Goal: Information Seeking & Learning: Learn about a topic

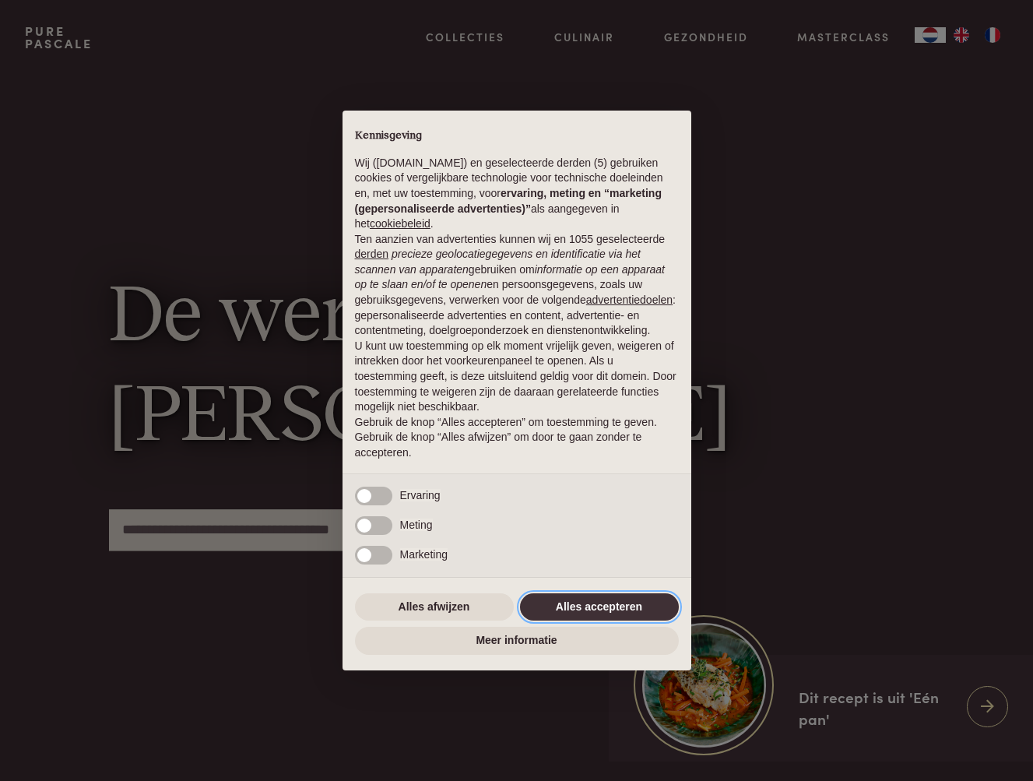
click at [596, 604] on button "Alles accepteren" at bounding box center [599, 607] width 159 height 28
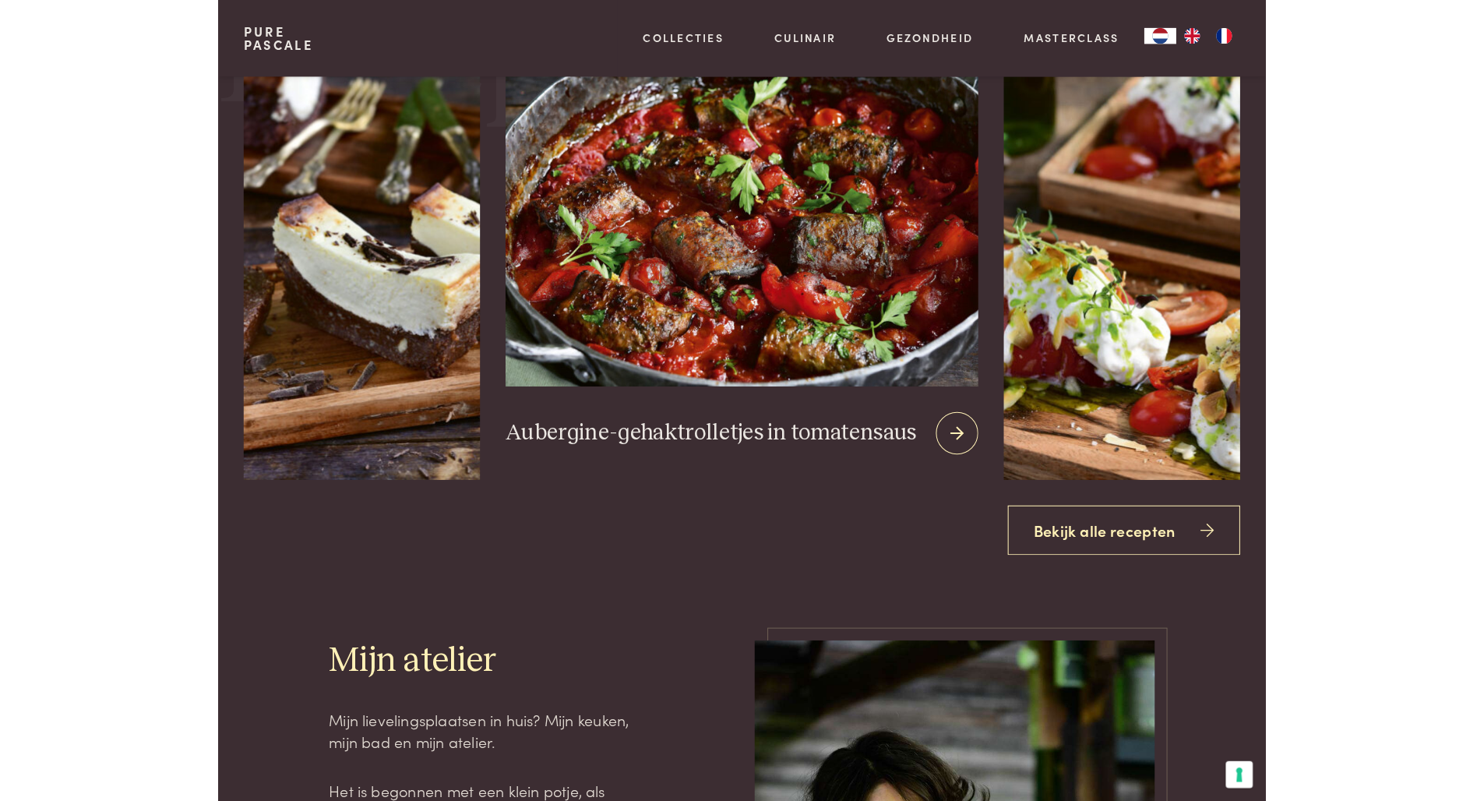
scroll to position [2125, 0]
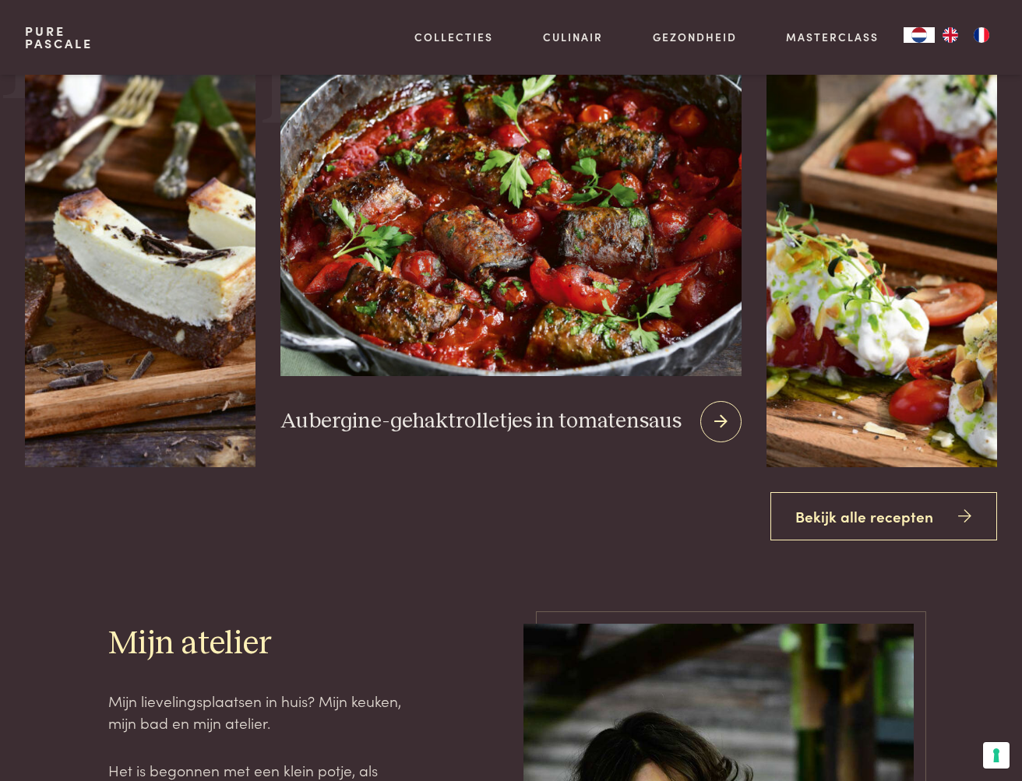
click at [720, 417] on icon at bounding box center [720, 421] width 13 height 23
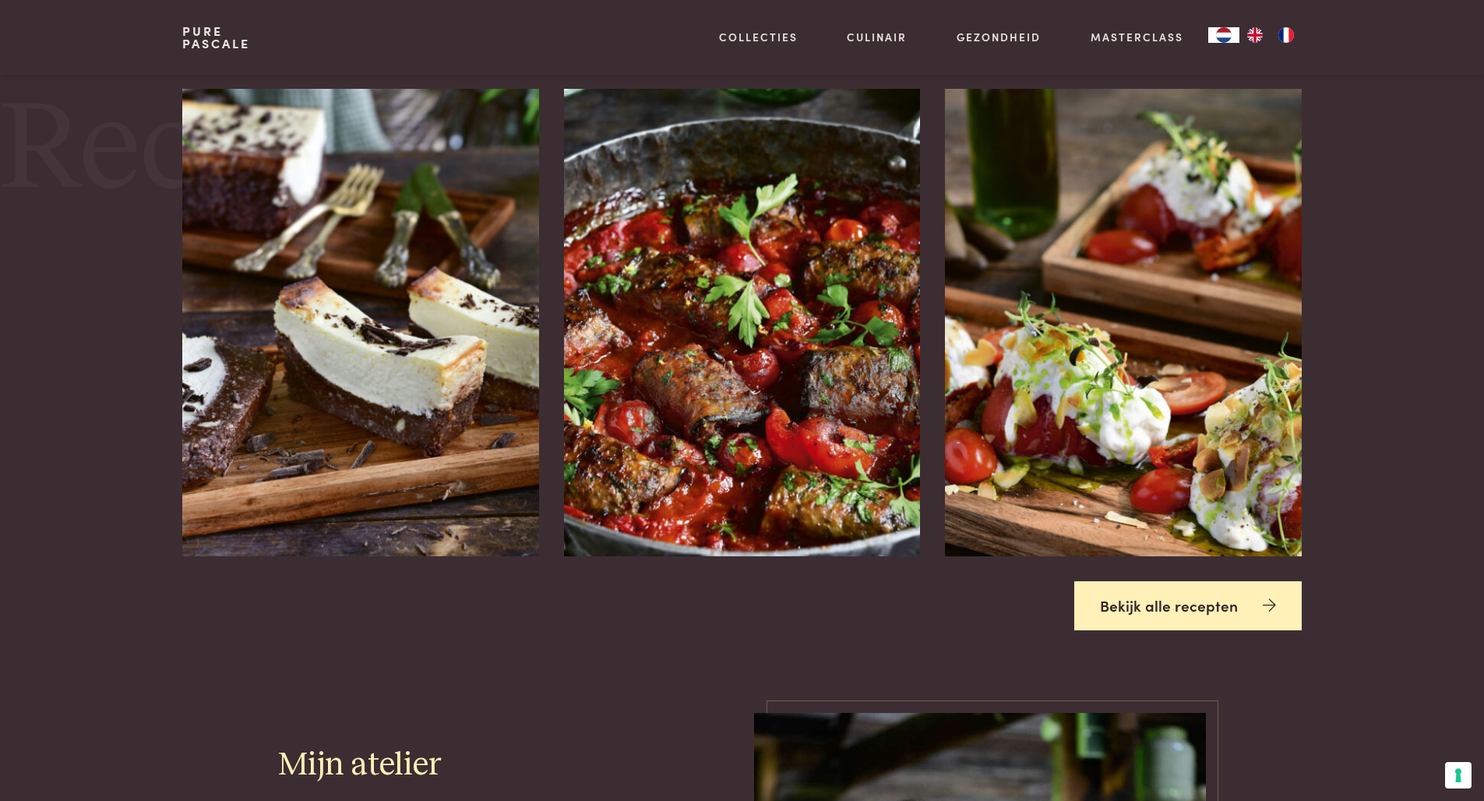
scroll to position [2120, 0]
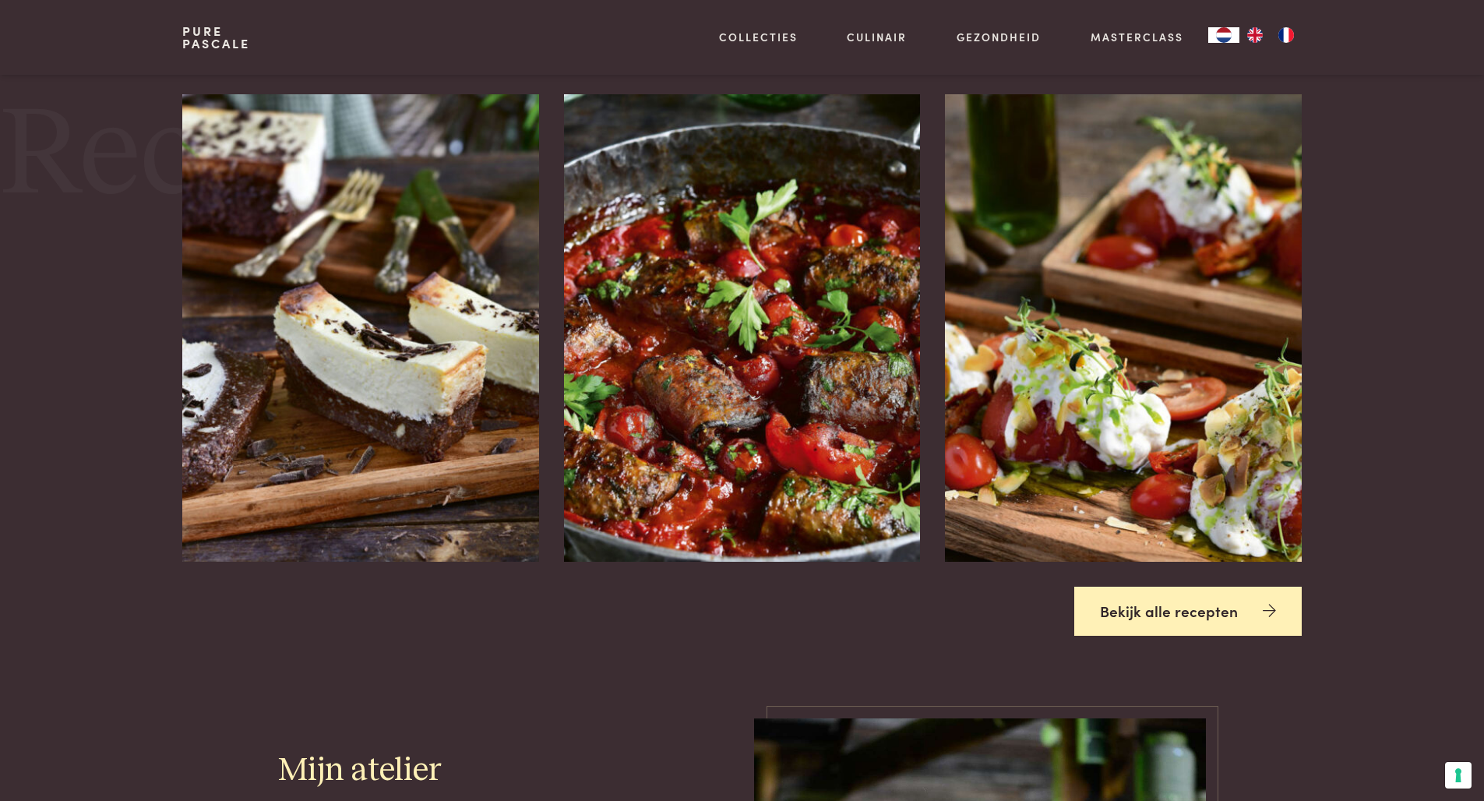
click at [1021, 603] on link "Bekijk alle recepten" at bounding box center [1187, 610] width 227 height 49
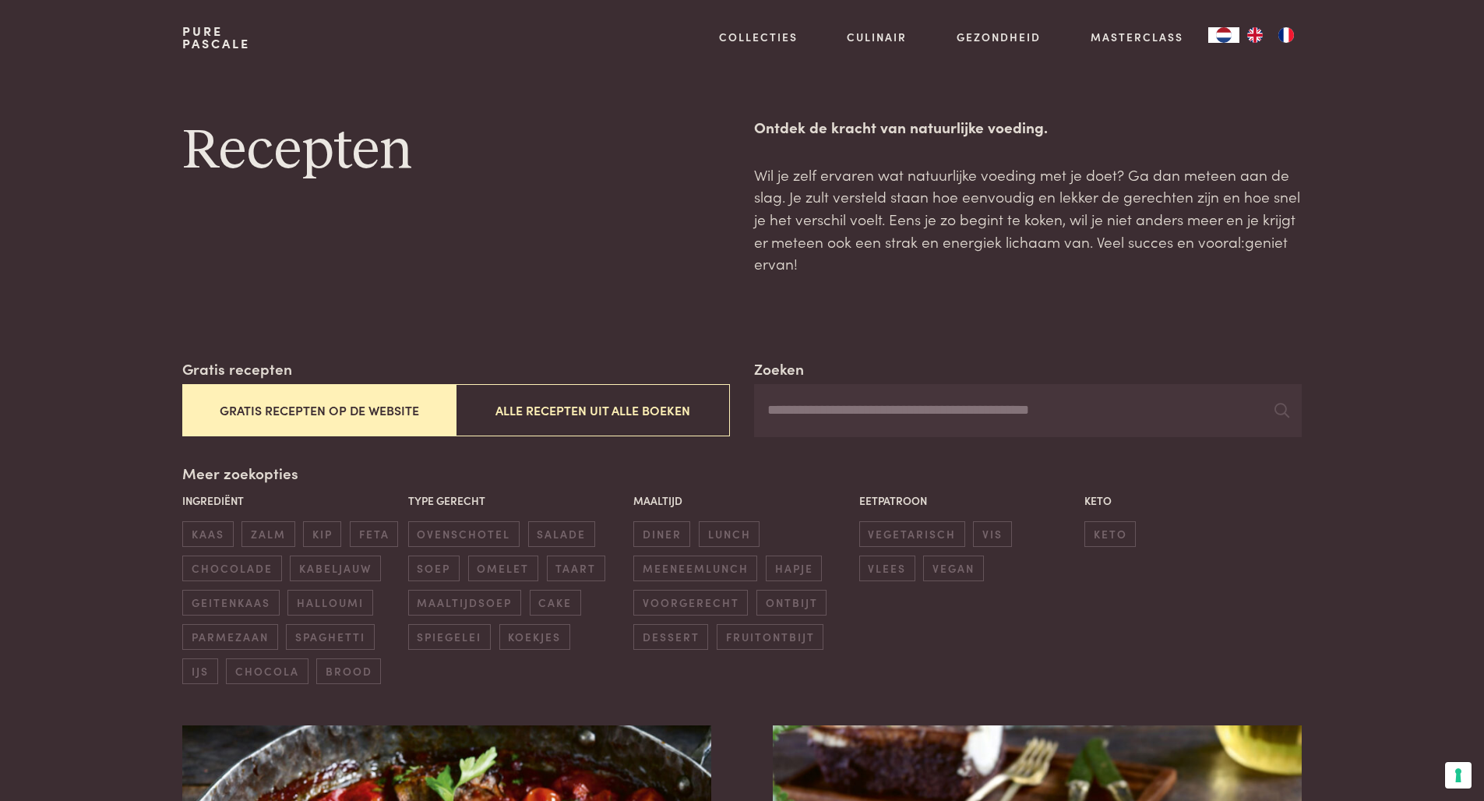
click at [301, 403] on button "Gratis recepten op de website" at bounding box center [318, 410] width 273 height 52
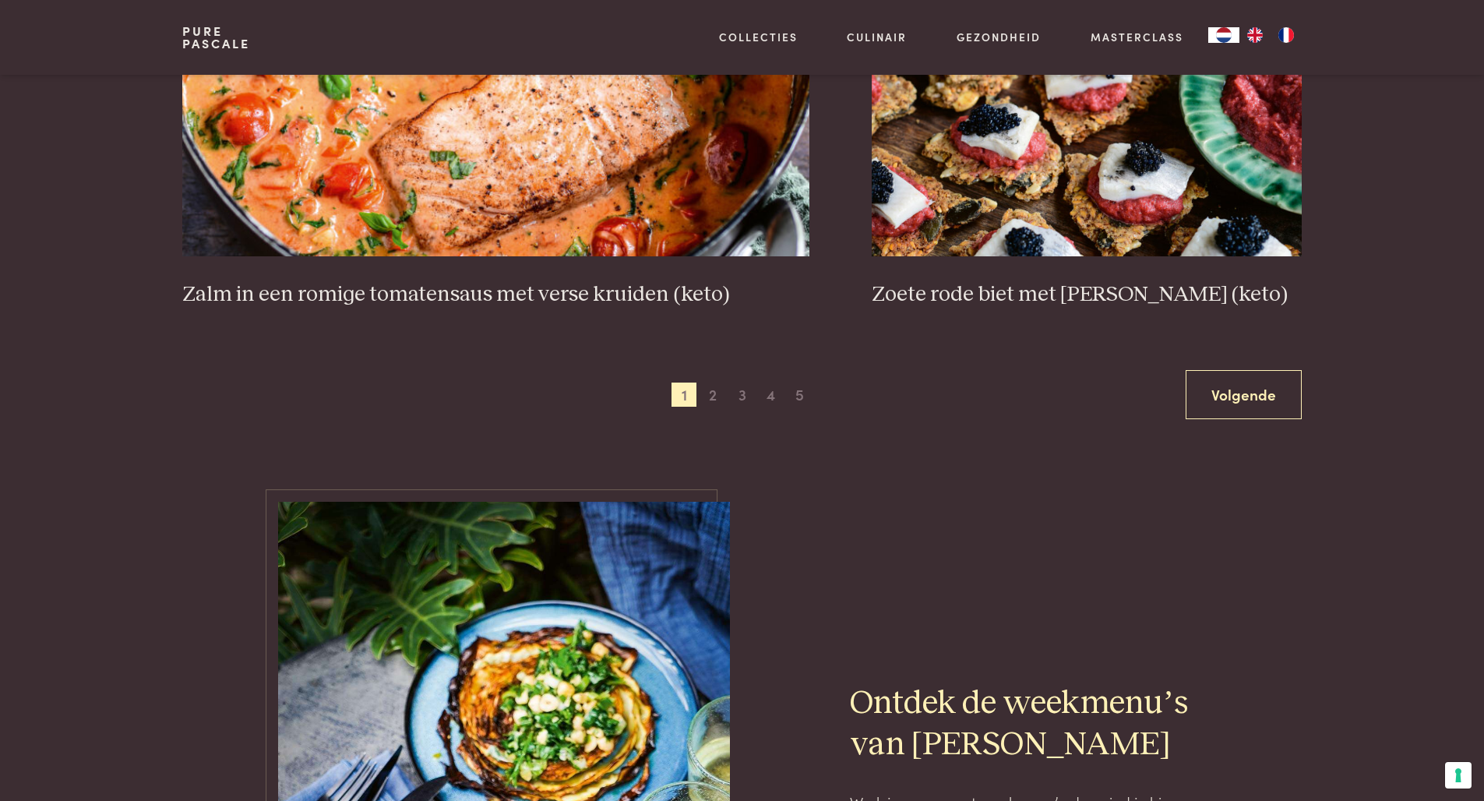
scroll to position [2934, 0]
click at [1230, 377] on link "Volgende" at bounding box center [1243, 394] width 116 height 49
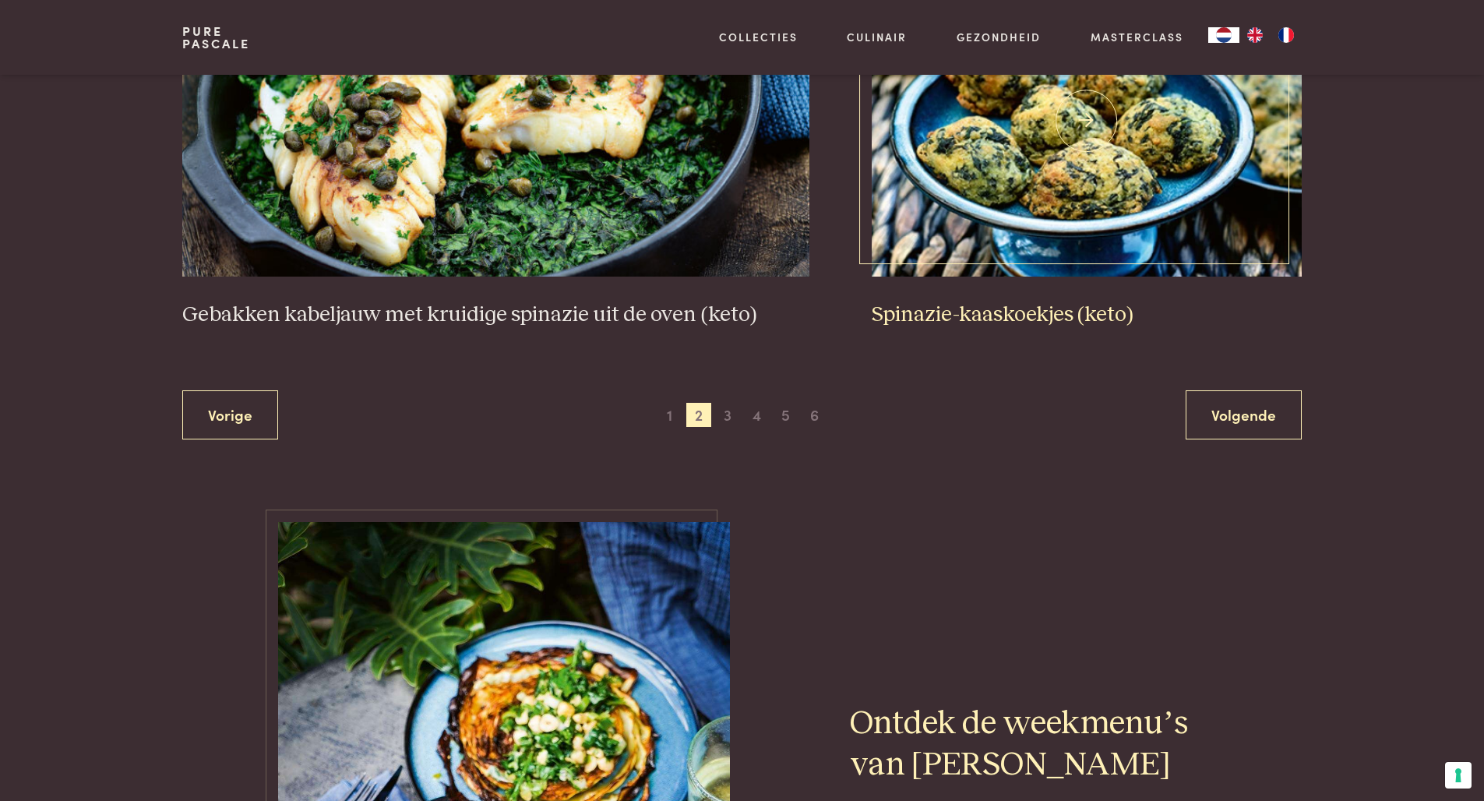
scroll to position [2931, 0]
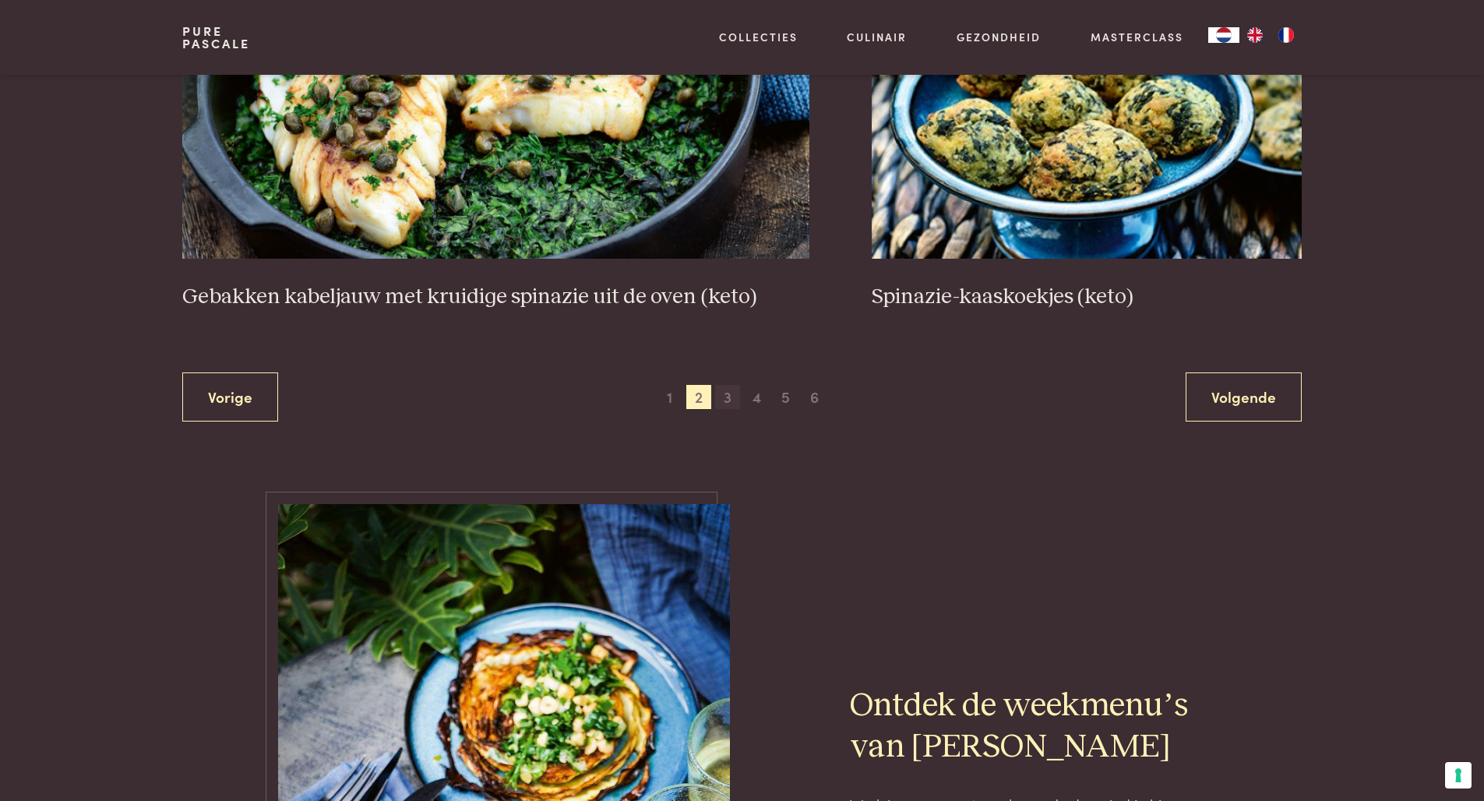
click at [726, 388] on span "3" at bounding box center [727, 397] width 25 height 25
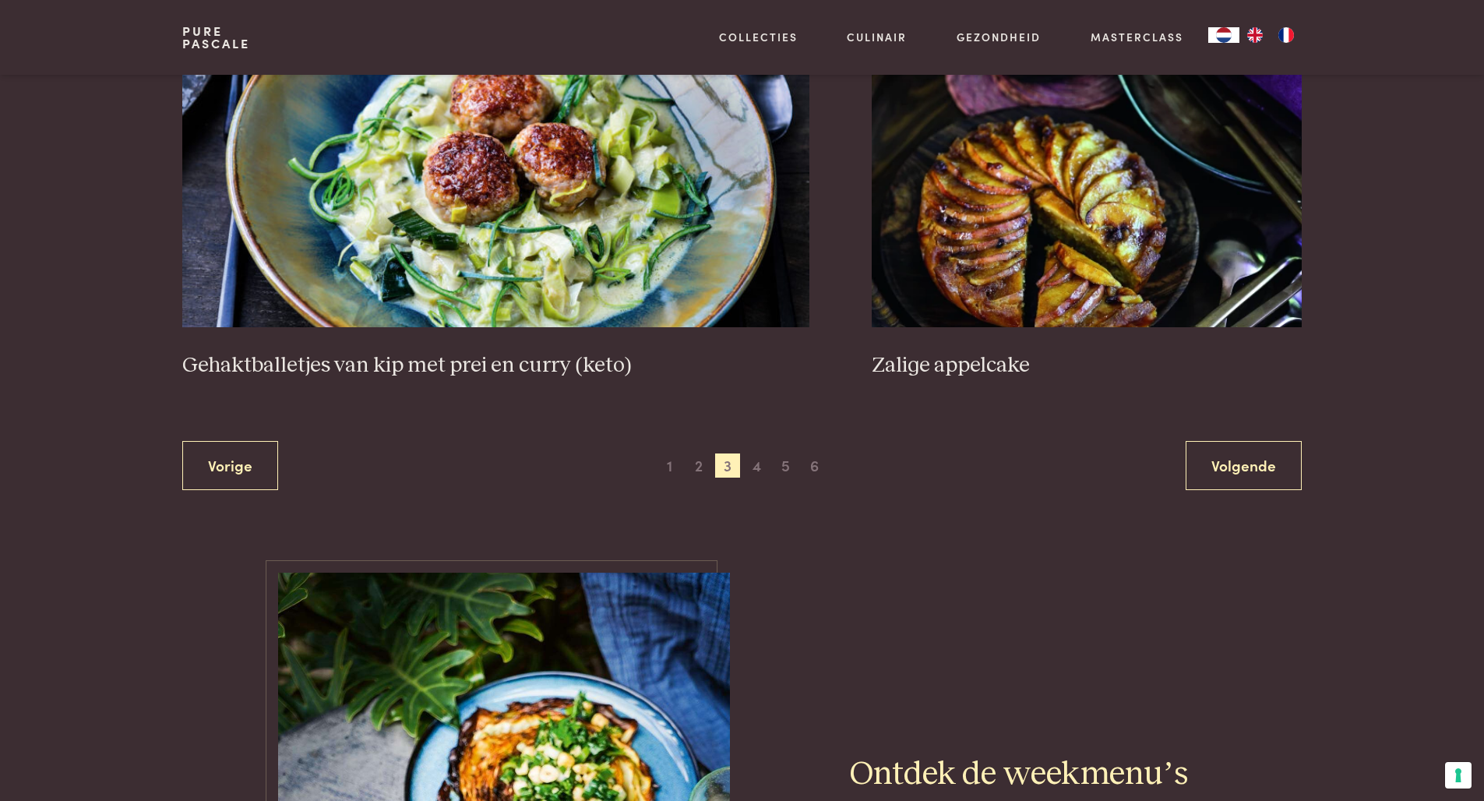
scroll to position [2931, 0]
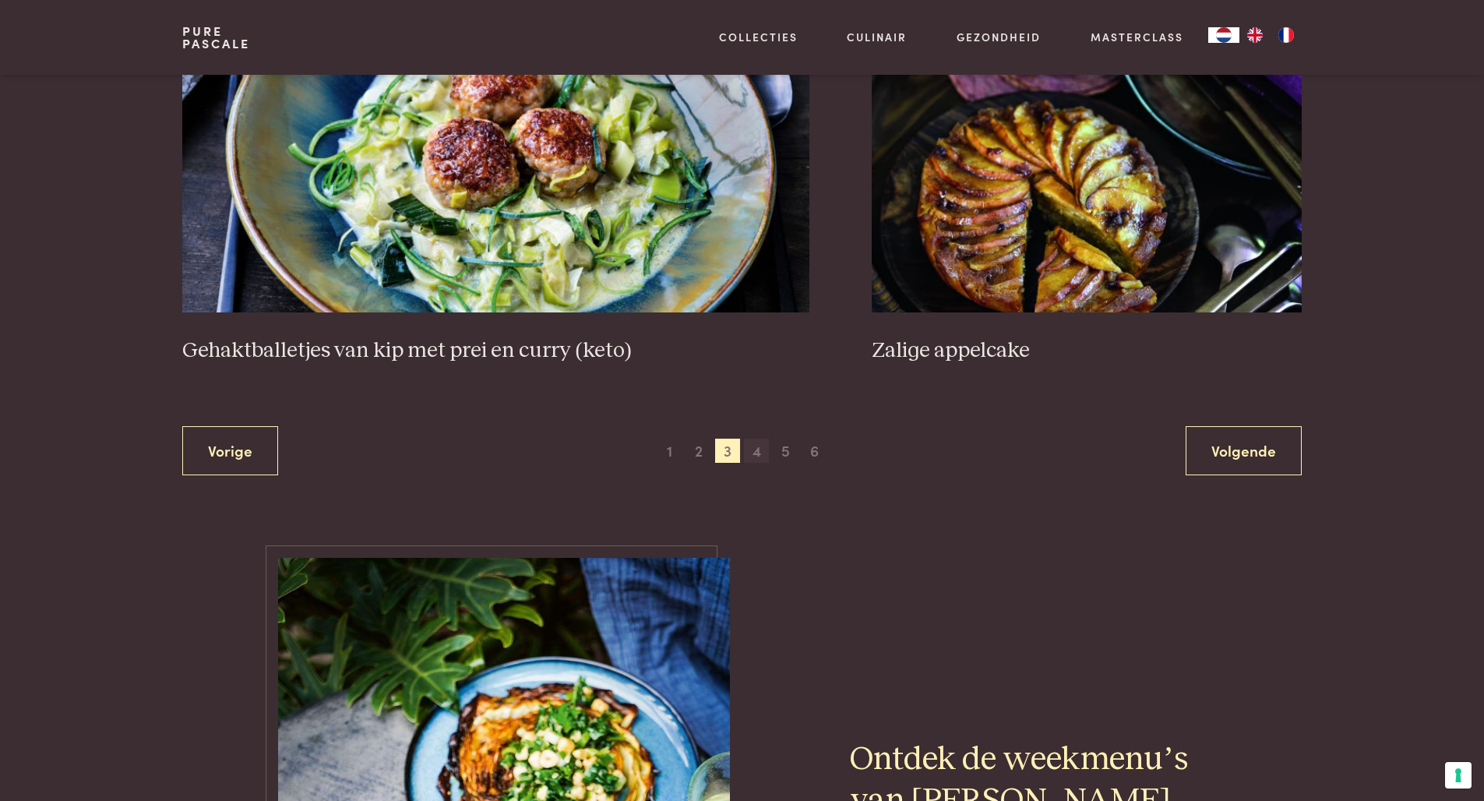
click at [756, 442] on span "4" at bounding box center [756, 450] width 25 height 25
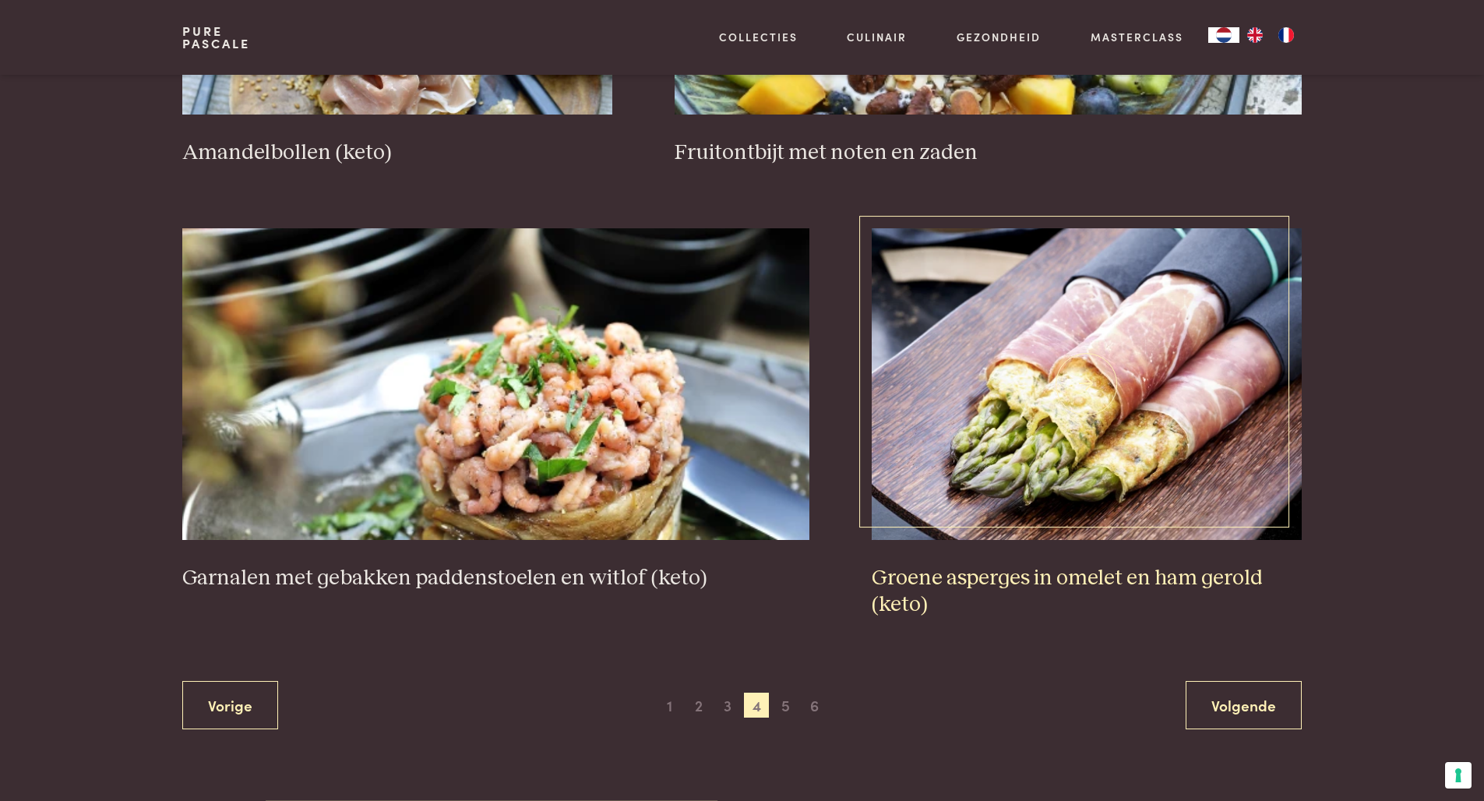
scroll to position [2735, 0]
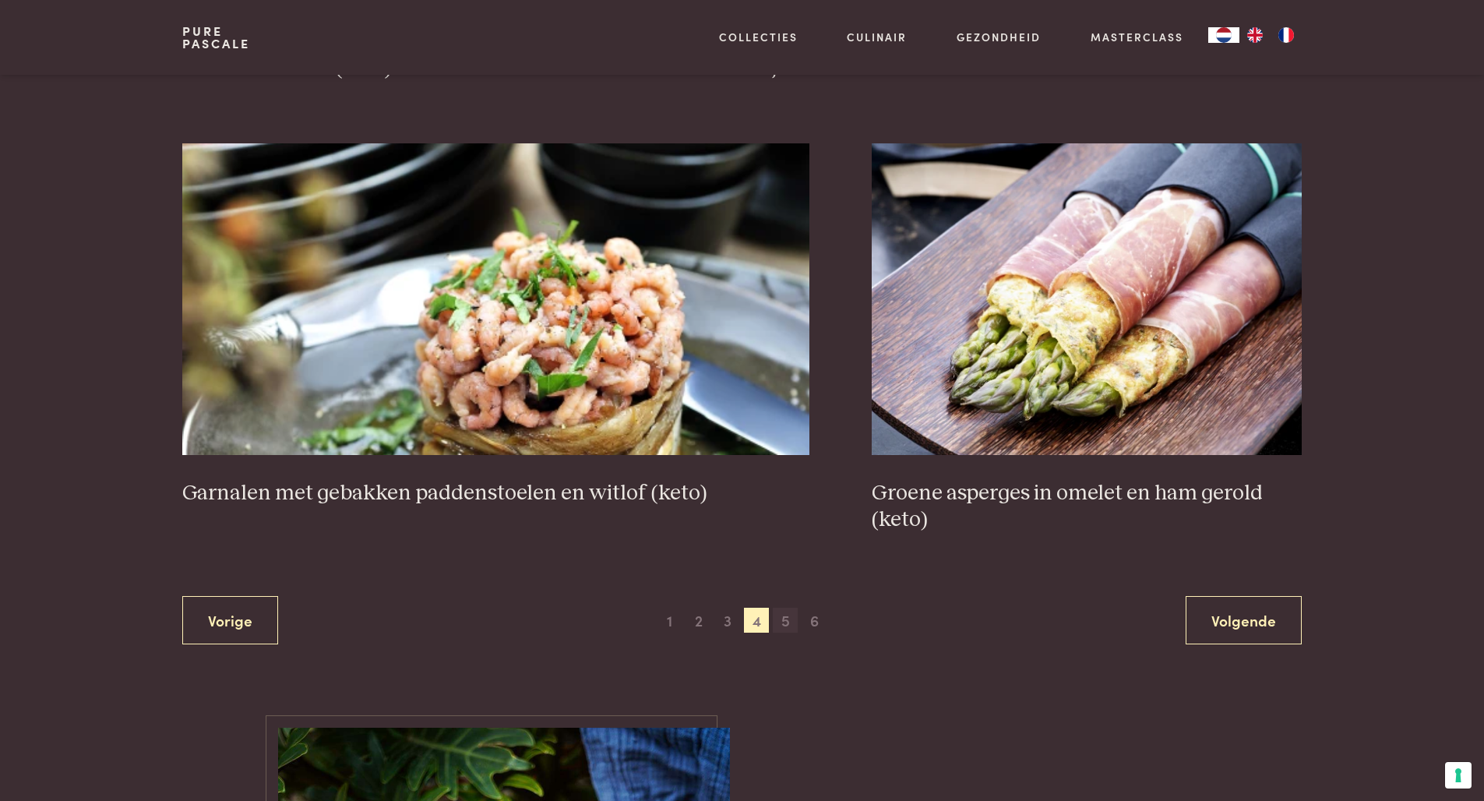
click at [786, 611] on span "5" at bounding box center [785, 619] width 25 height 25
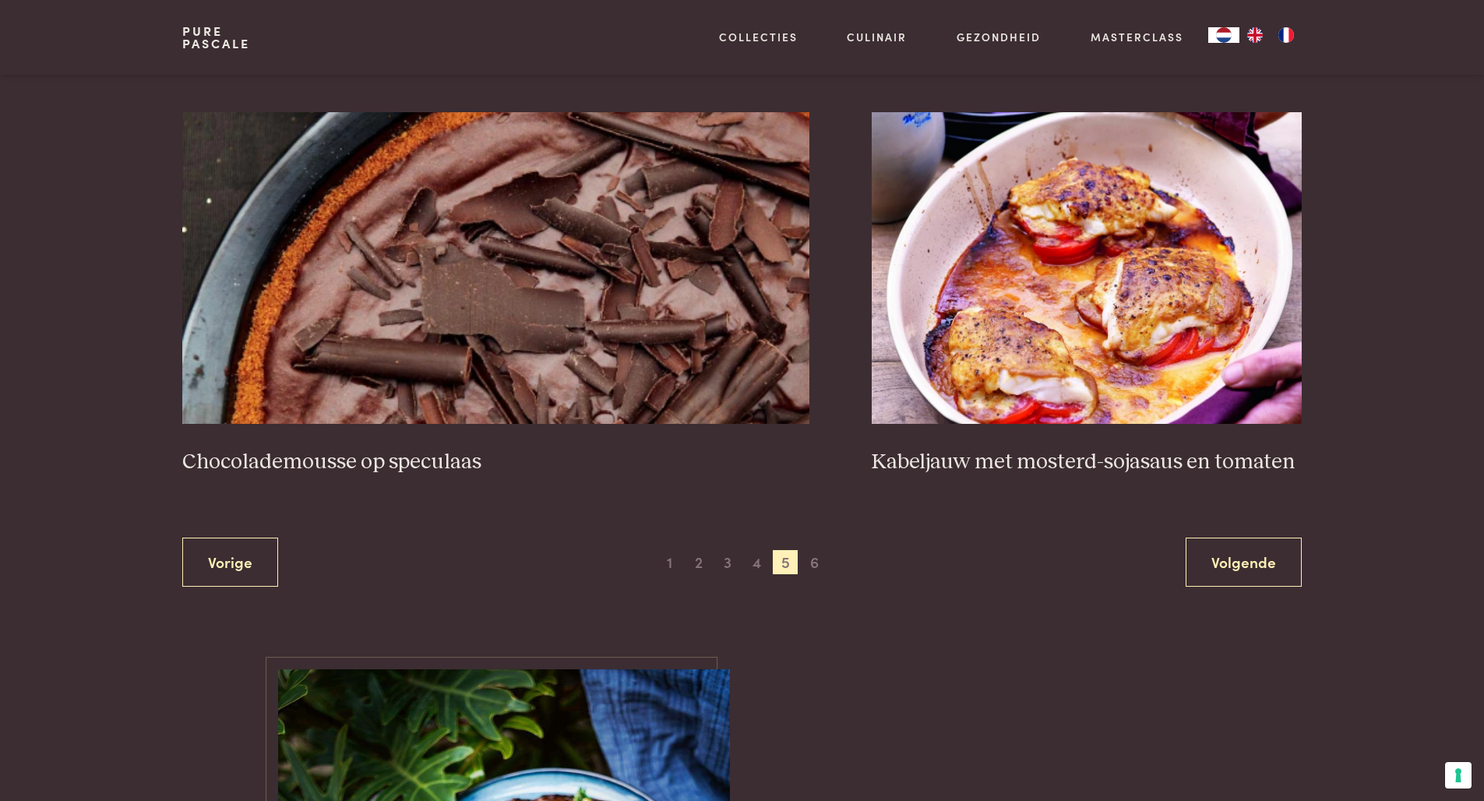
scroll to position [2800, 0]
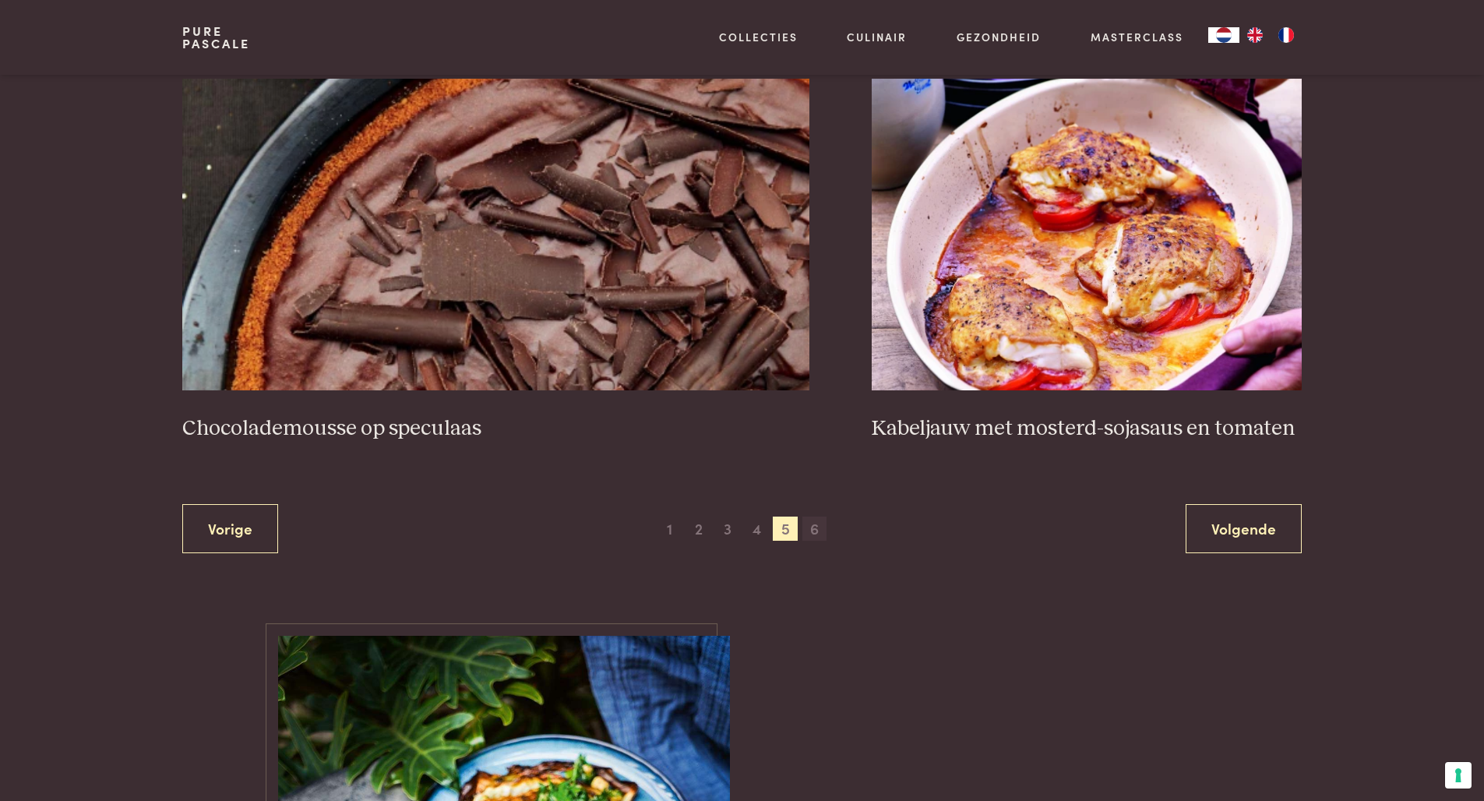
click at [815, 519] on span "6" at bounding box center [814, 528] width 25 height 25
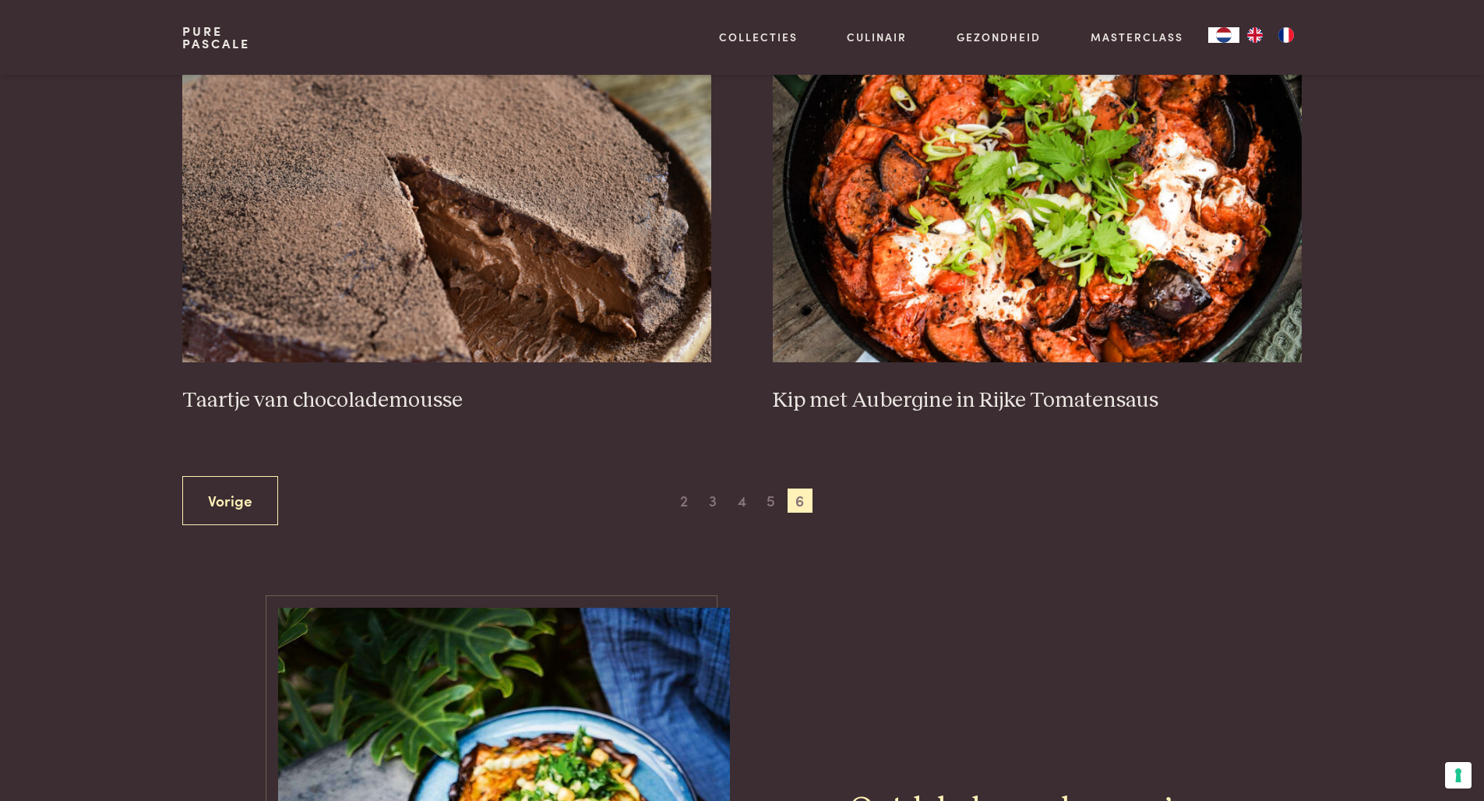
scroll to position [514, 0]
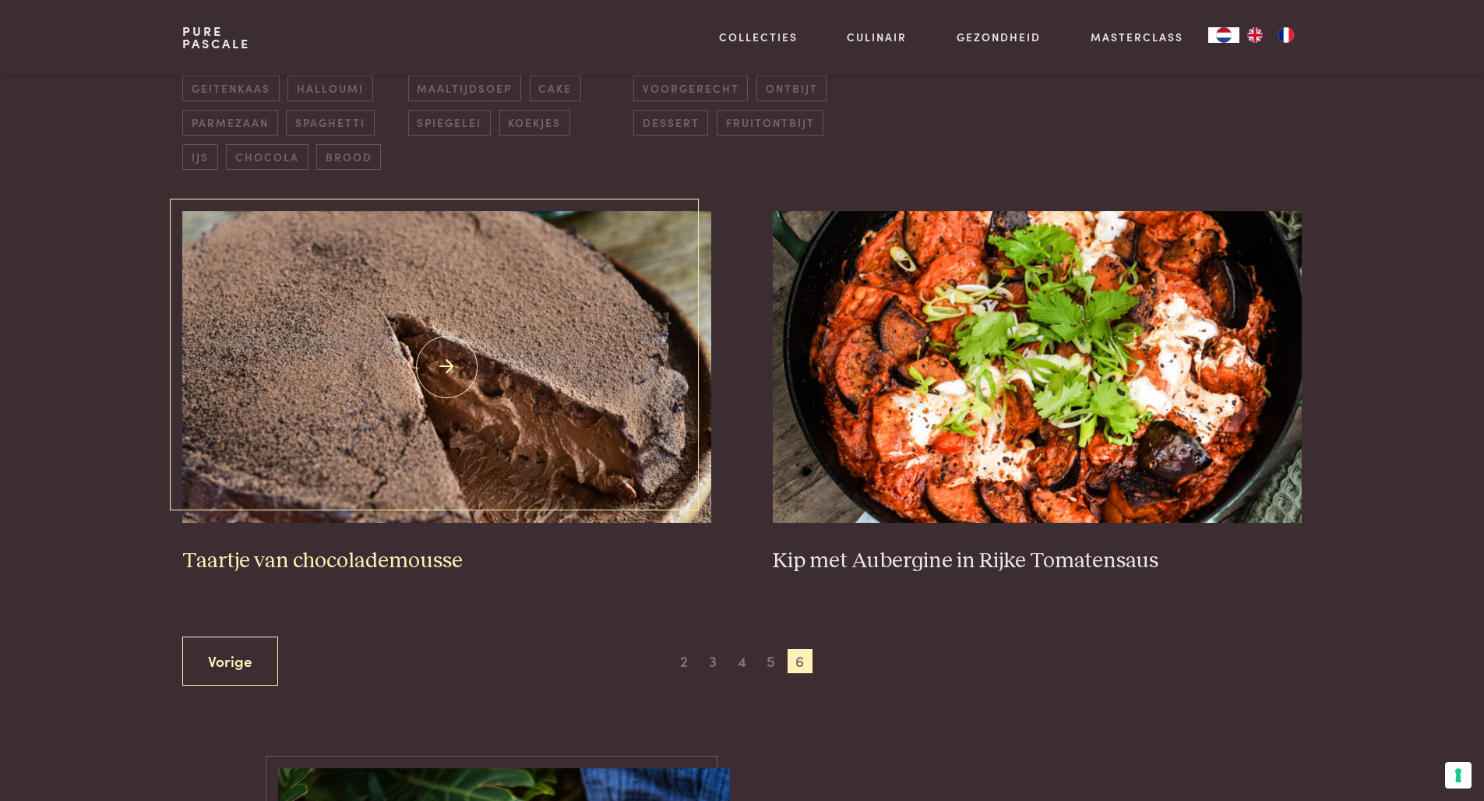
click at [466, 439] on img at bounding box center [446, 367] width 528 height 312
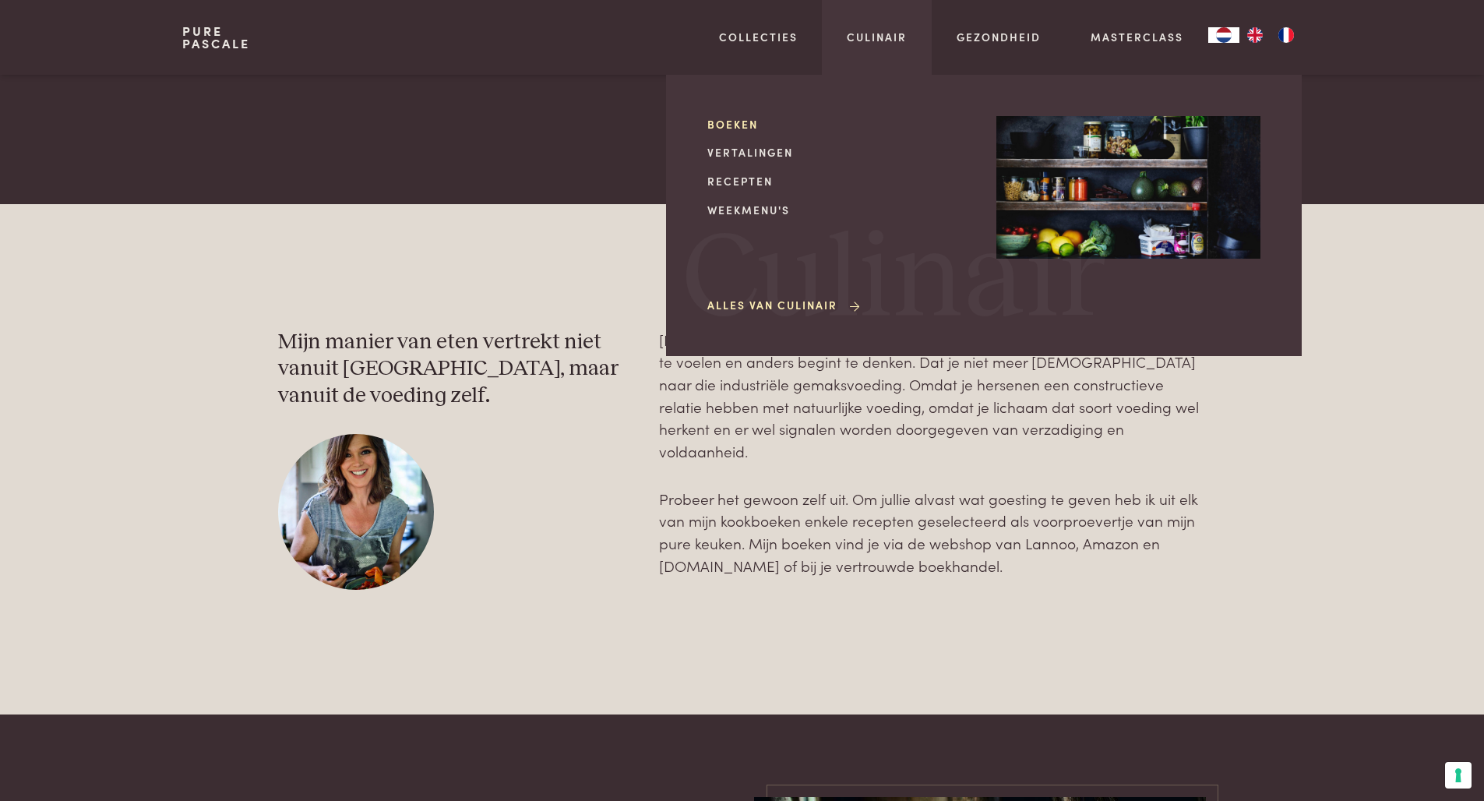
scroll to position [2522, 0]
click at [724, 119] on link "Boeken" at bounding box center [839, 124] width 264 height 16
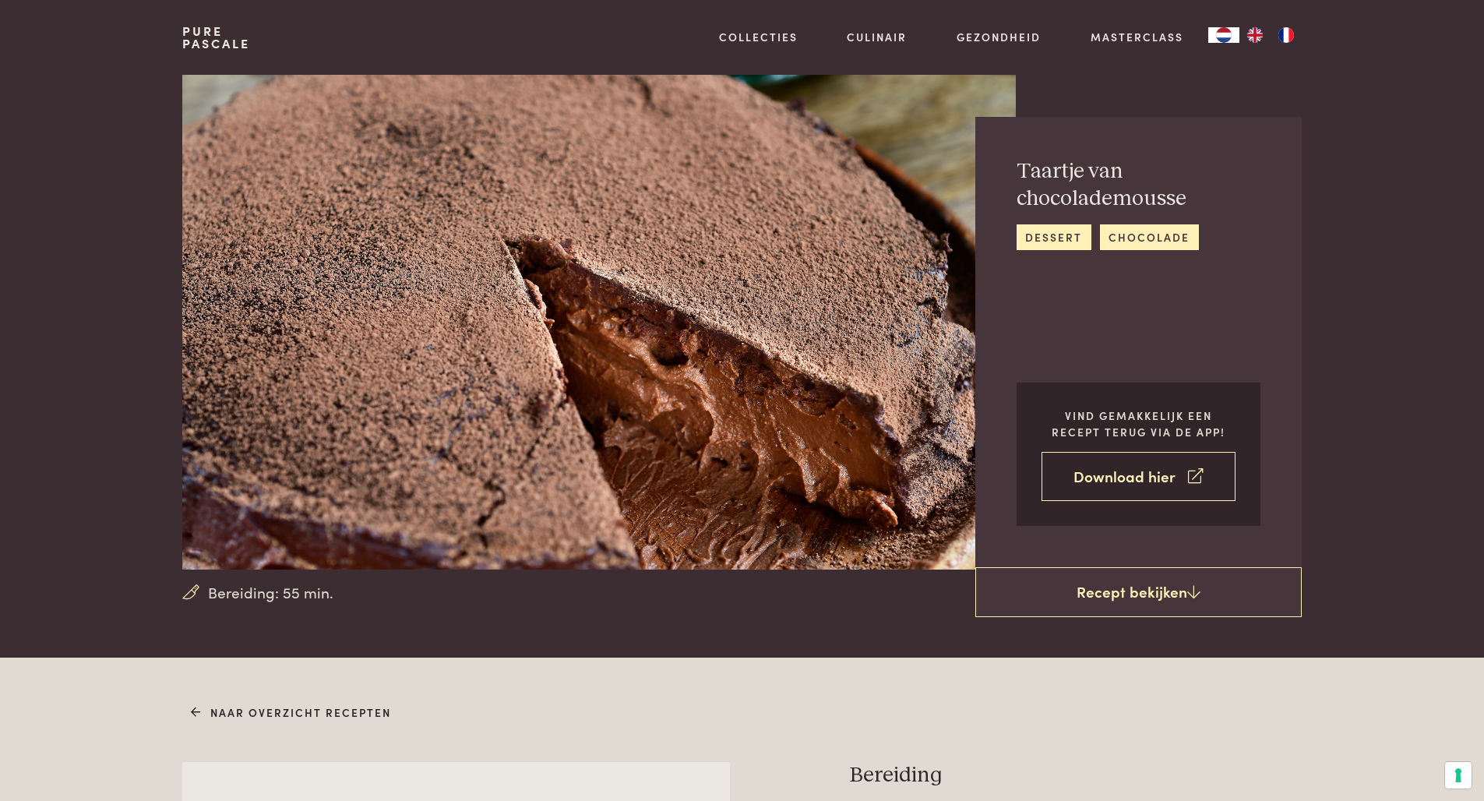
scroll to position [6, 1]
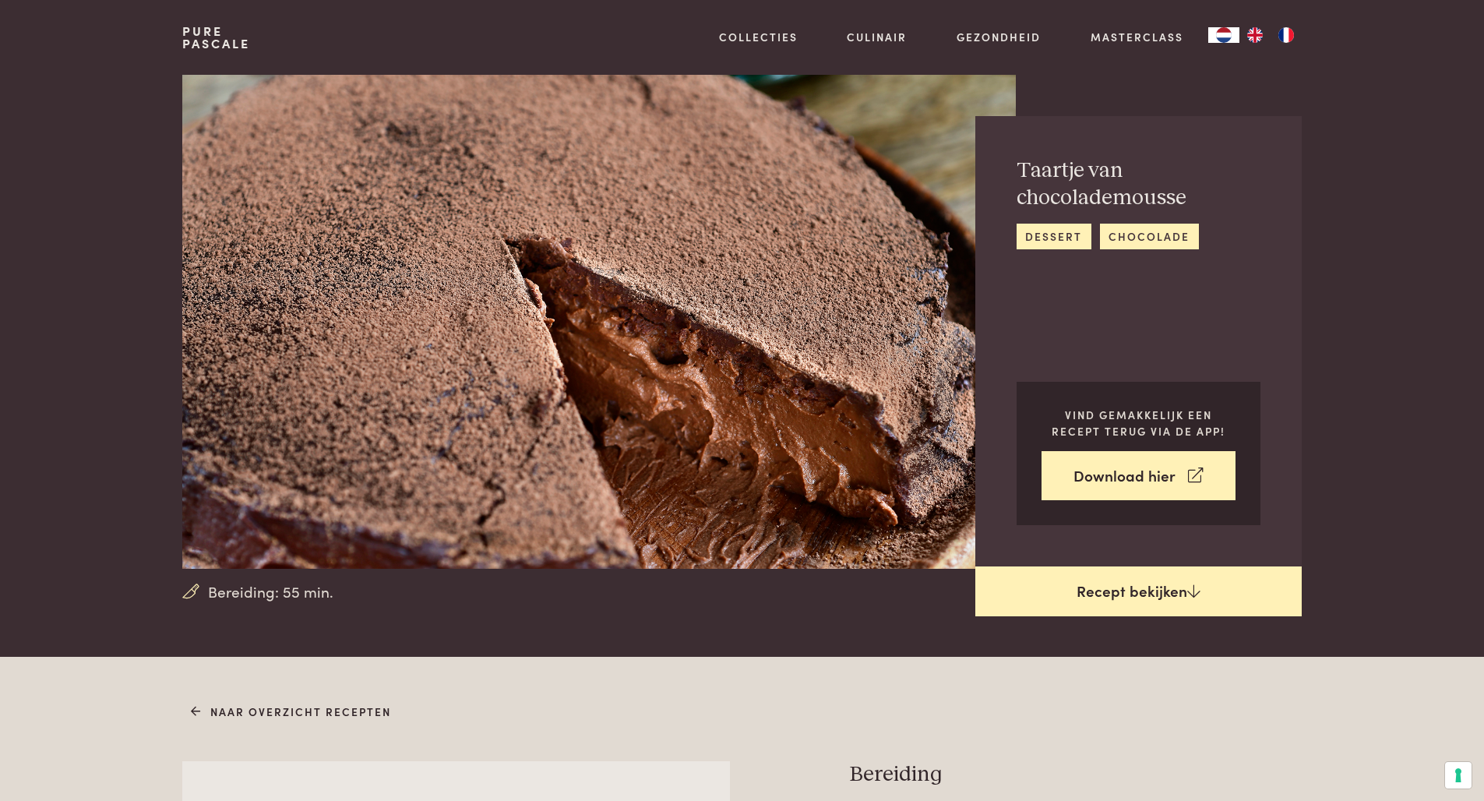
click at [1129, 588] on link "Recept bekijken" at bounding box center [1138, 591] width 326 height 50
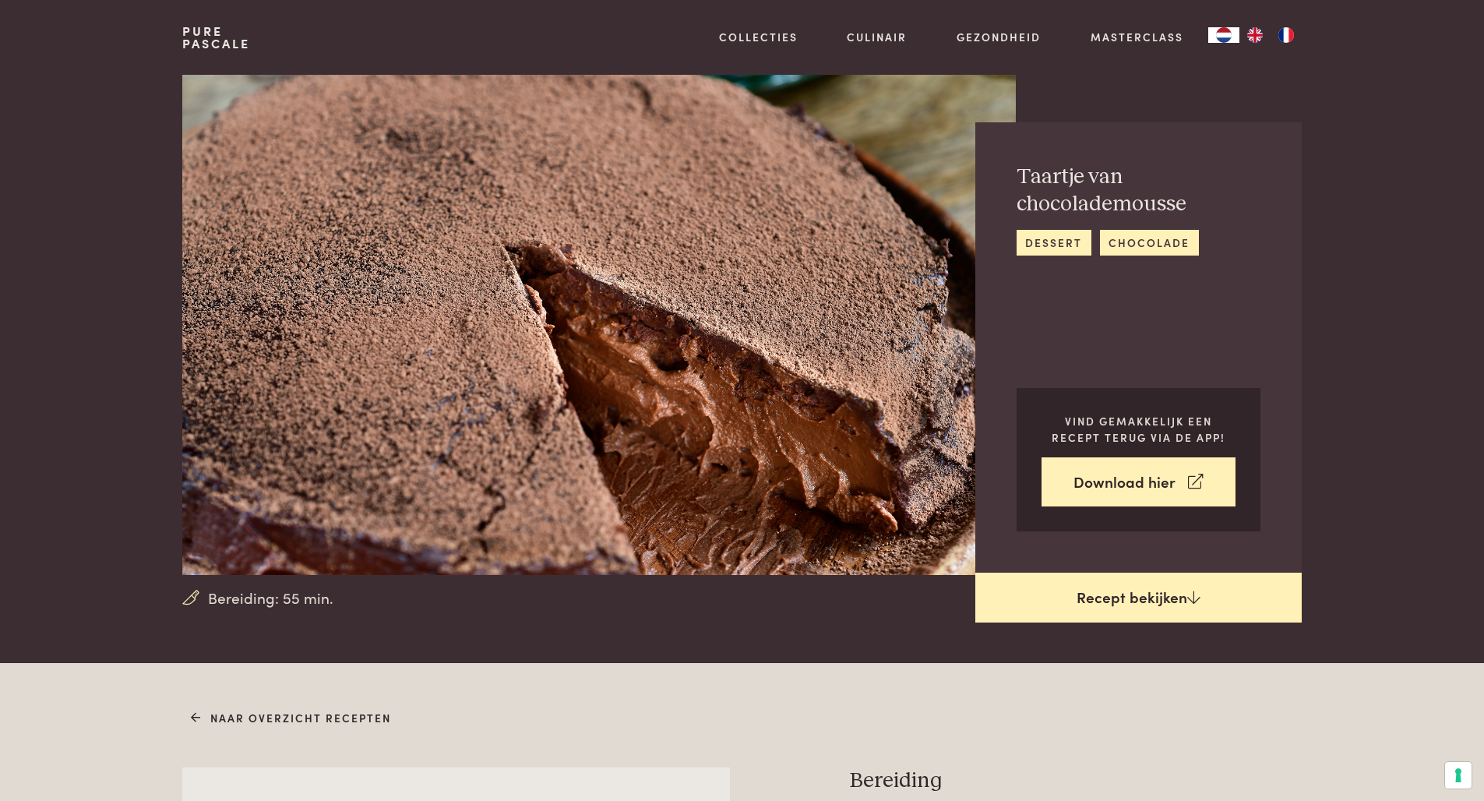
click at [1127, 594] on link "Recept bekijken" at bounding box center [1138, 597] width 326 height 50
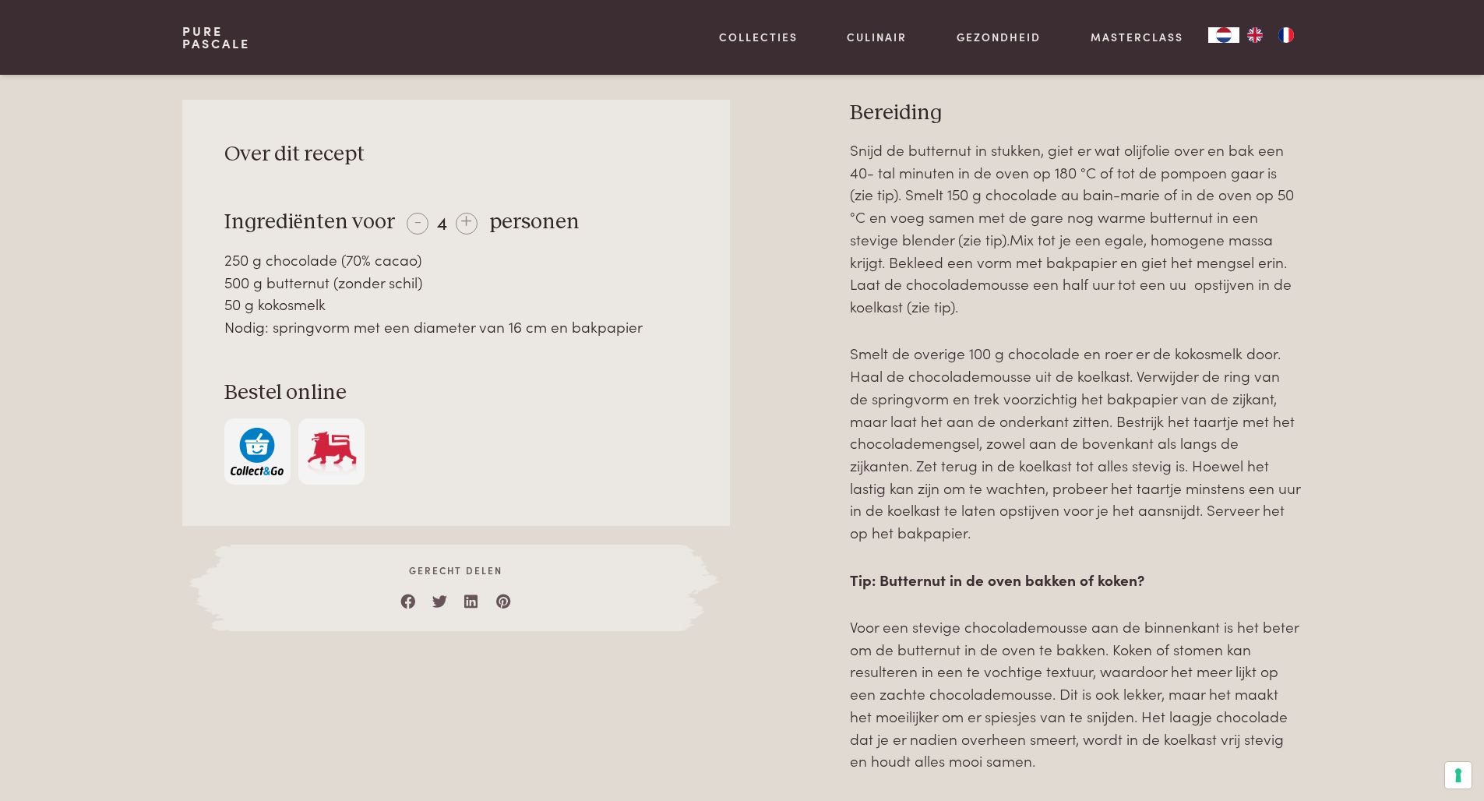
scroll to position [668, 0]
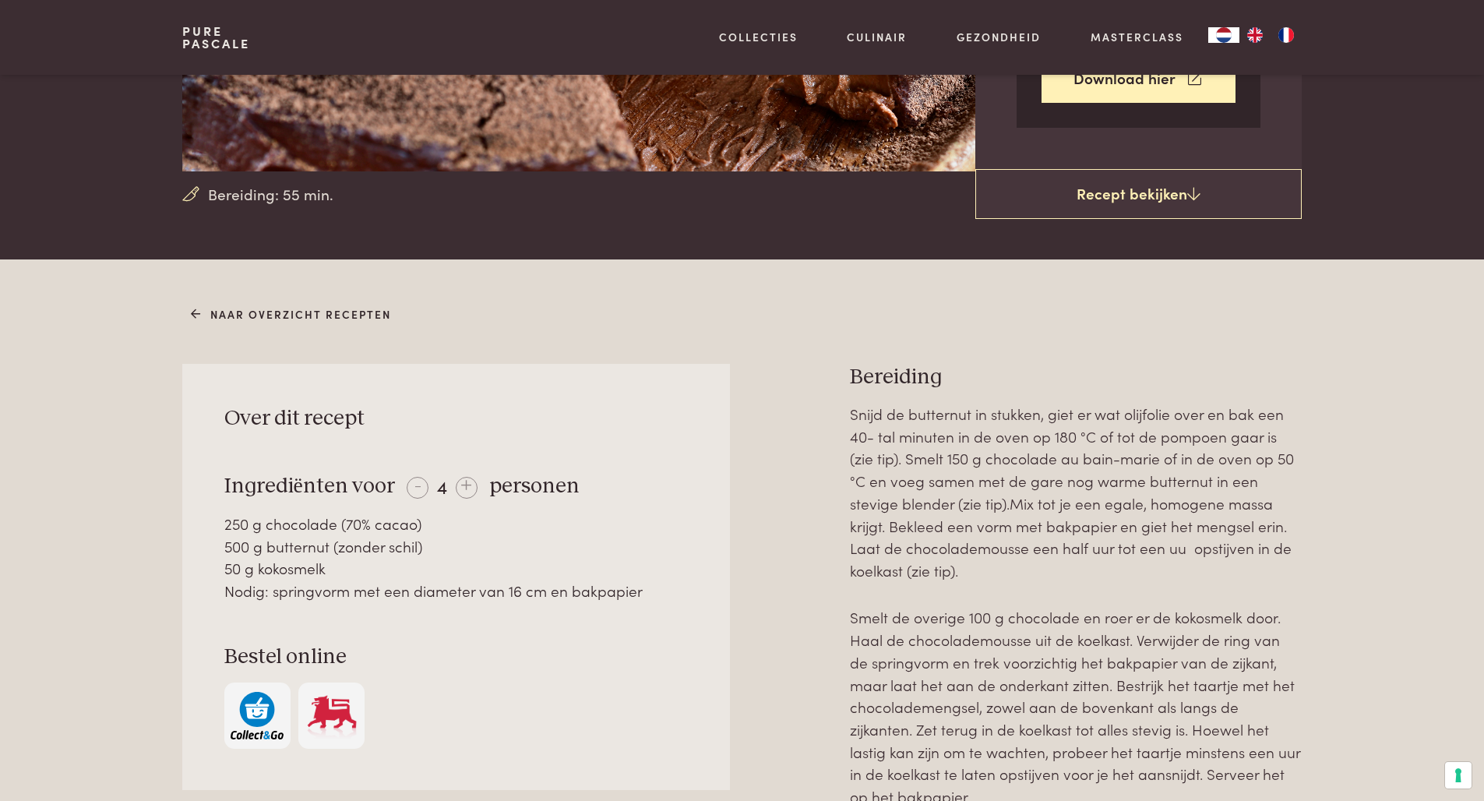
scroll to position [423, 0]
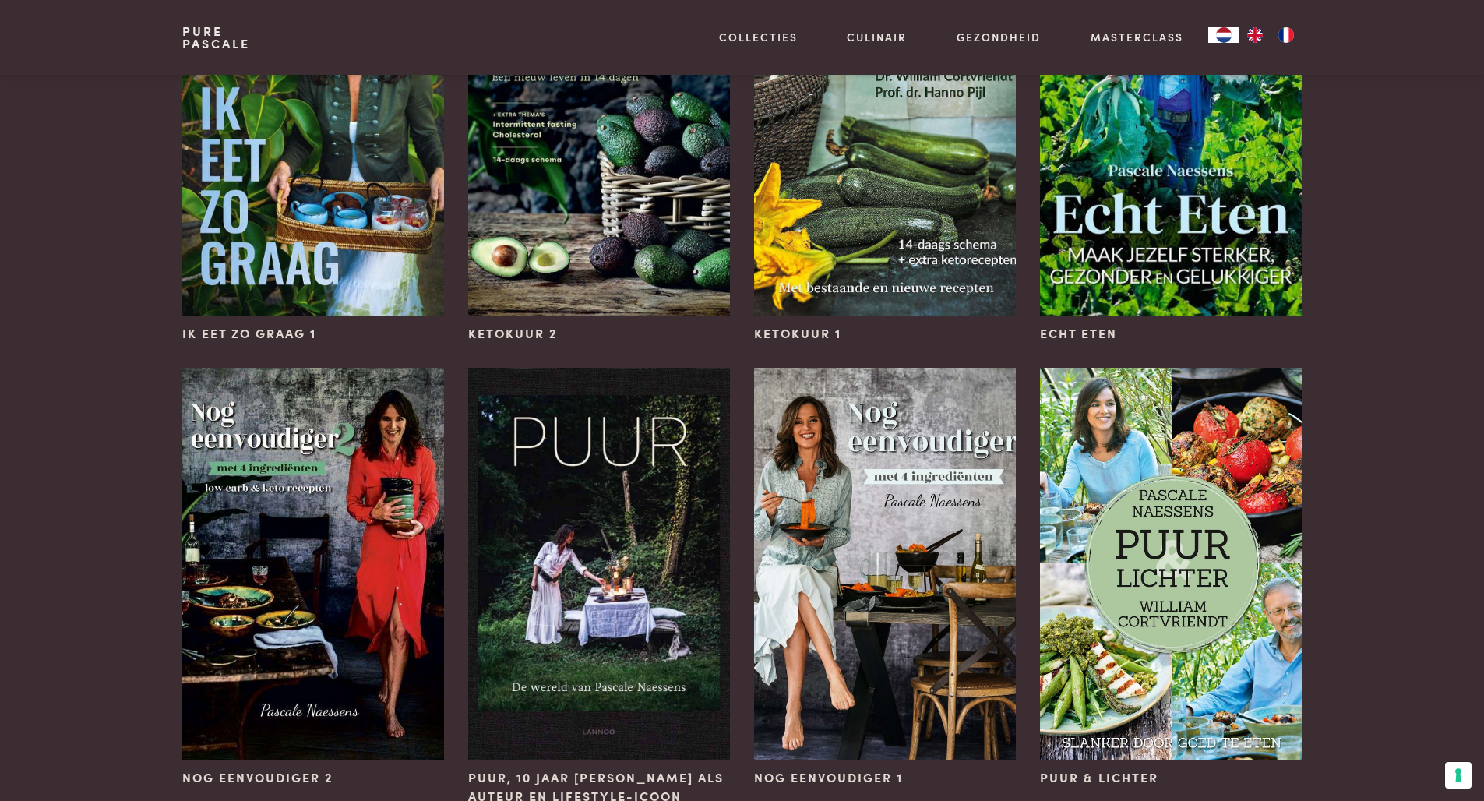
scroll to position [1399, 0]
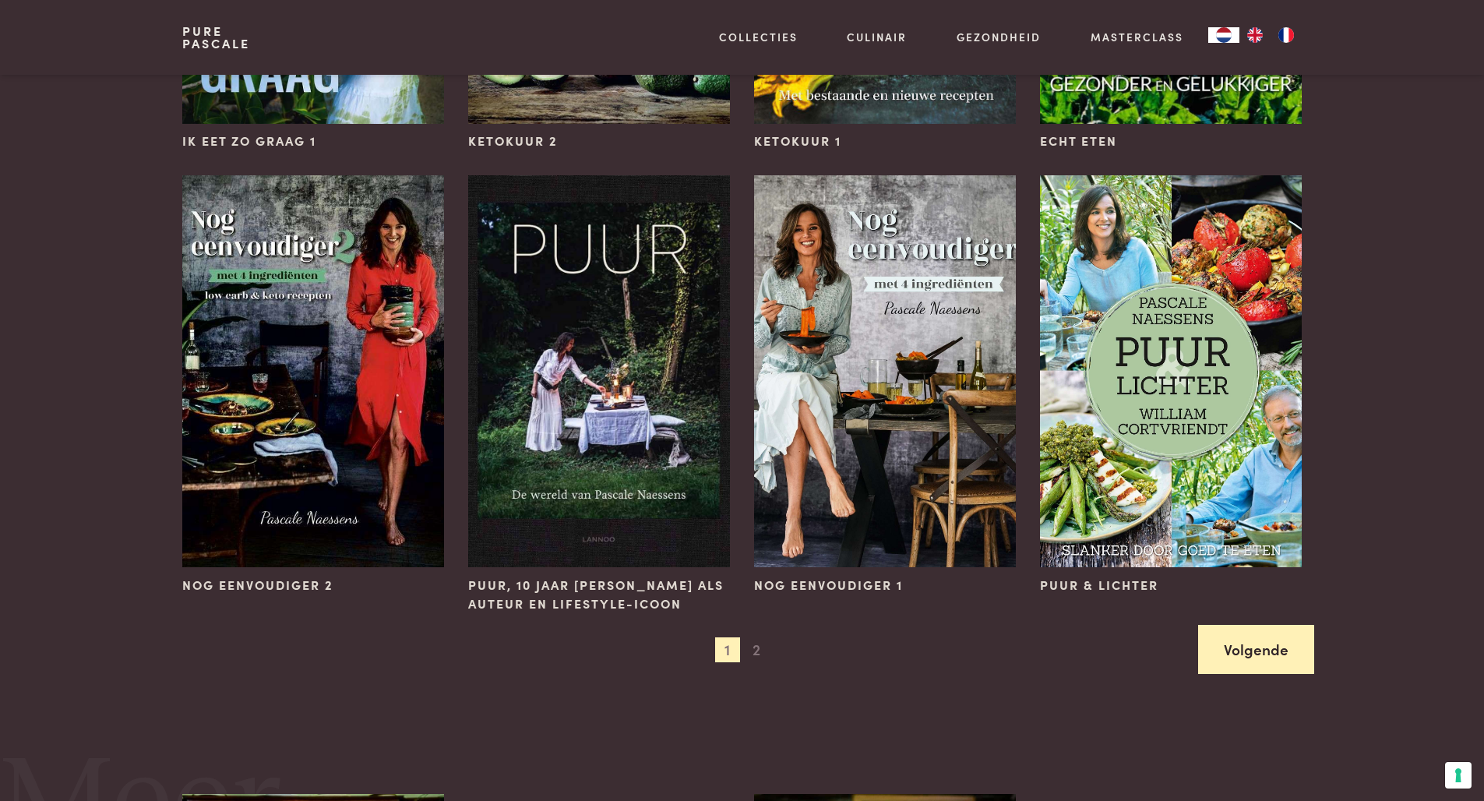
click at [1234, 645] on link "Volgende" at bounding box center [1256, 649] width 116 height 49
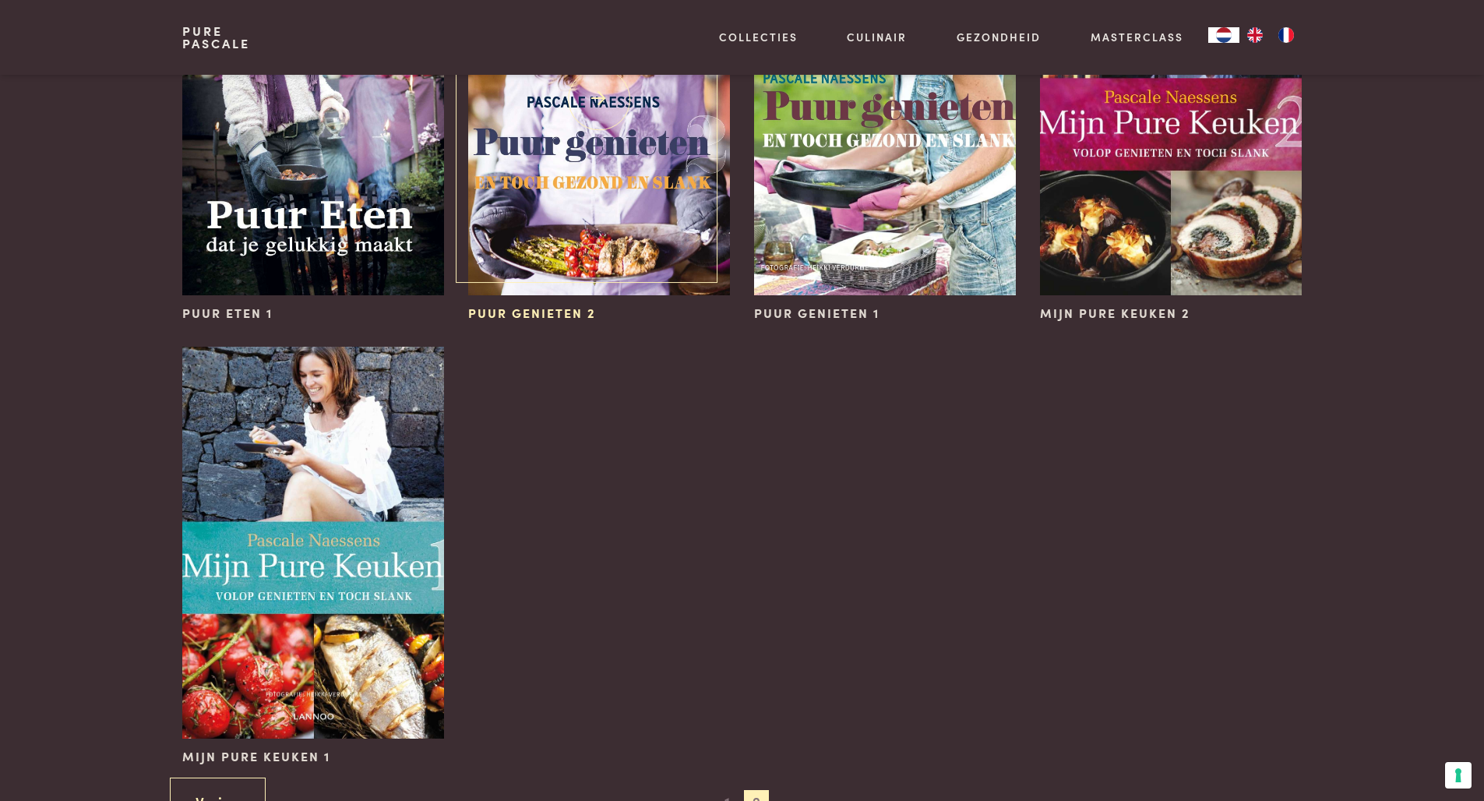
scroll to position [928, 0]
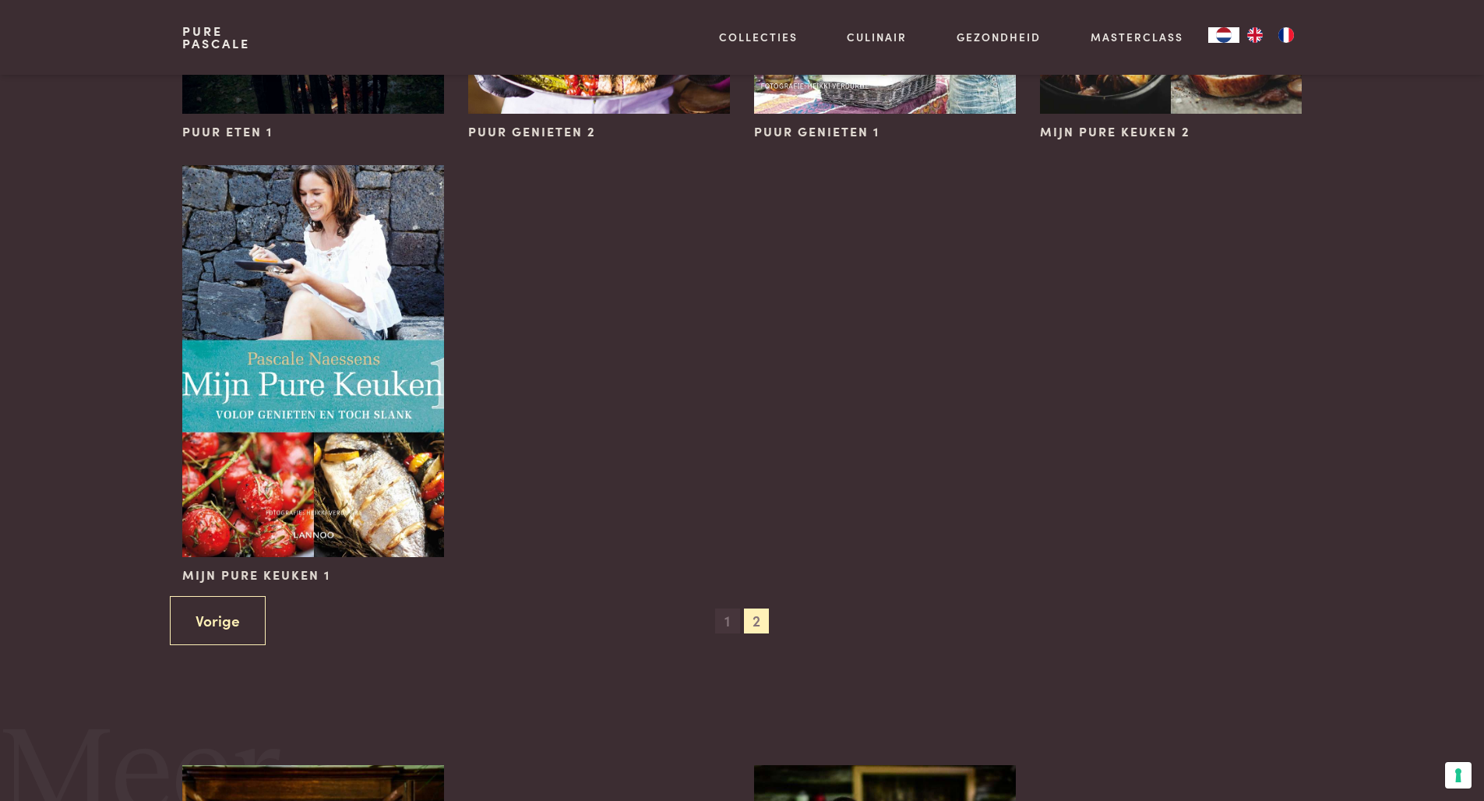
click at [724, 621] on span "1" at bounding box center [727, 620] width 25 height 25
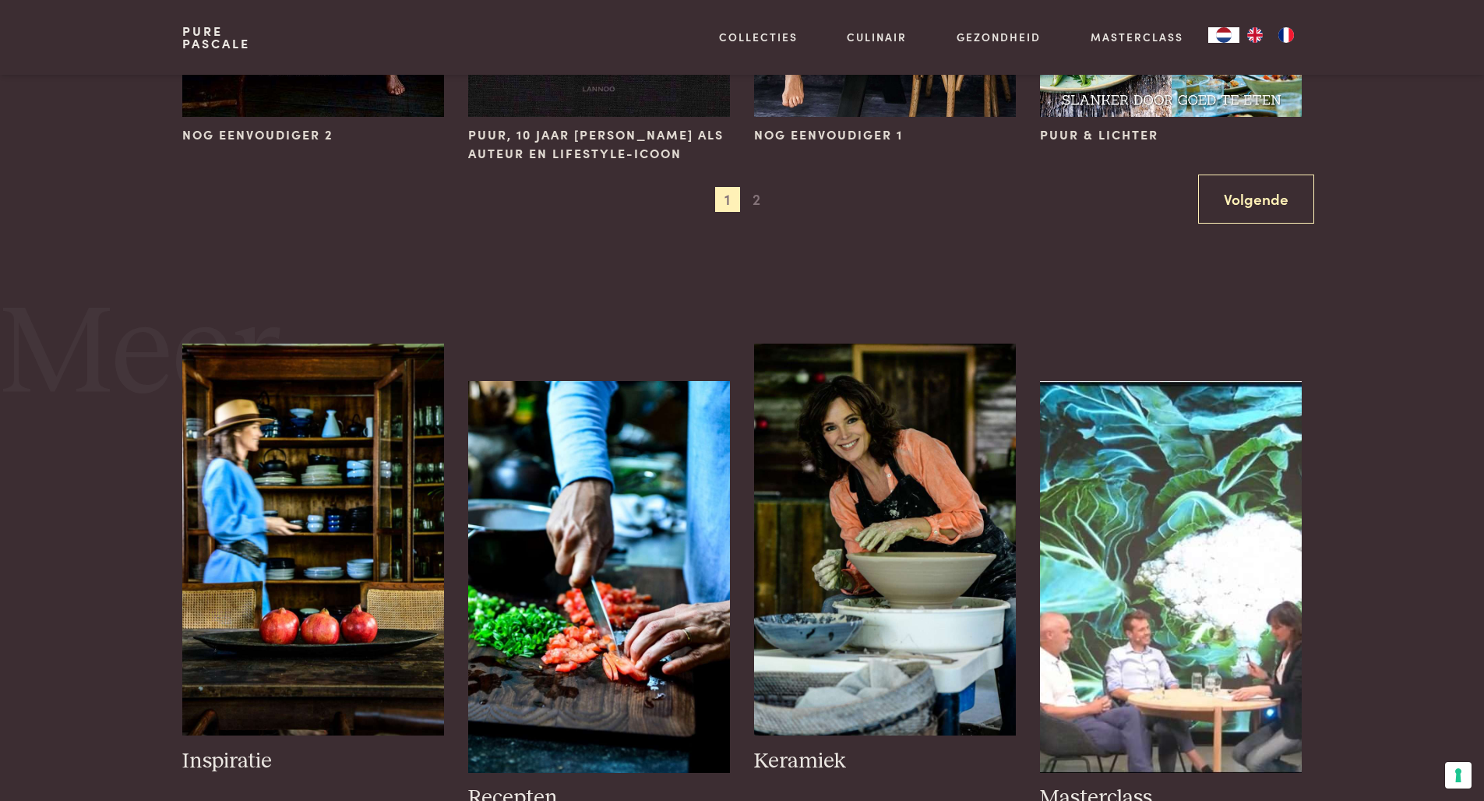
scroll to position [1849, 0]
